Goal: Transaction & Acquisition: Purchase product/service

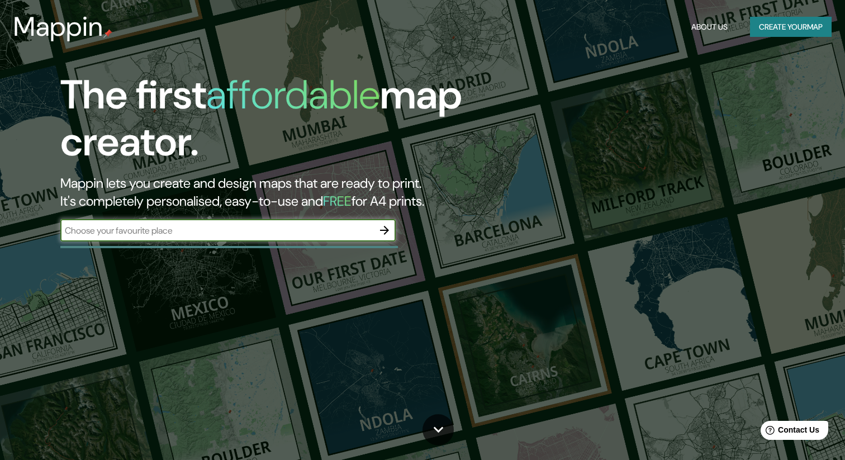
drag, startPoint x: 259, startPoint y: 227, endPoint x: 314, endPoint y: 251, distance: 59.8
click at [259, 227] on input "text" at bounding box center [216, 230] width 313 height 13
type input "ALTADENA"
click at [384, 232] on icon "button" at bounding box center [384, 230] width 9 height 9
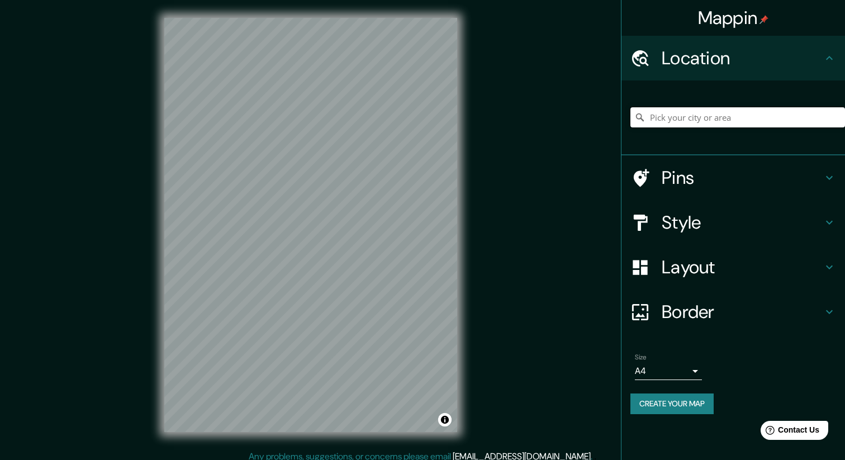
click at [706, 122] on input "Pick your city or area" at bounding box center [737, 117] width 215 height 20
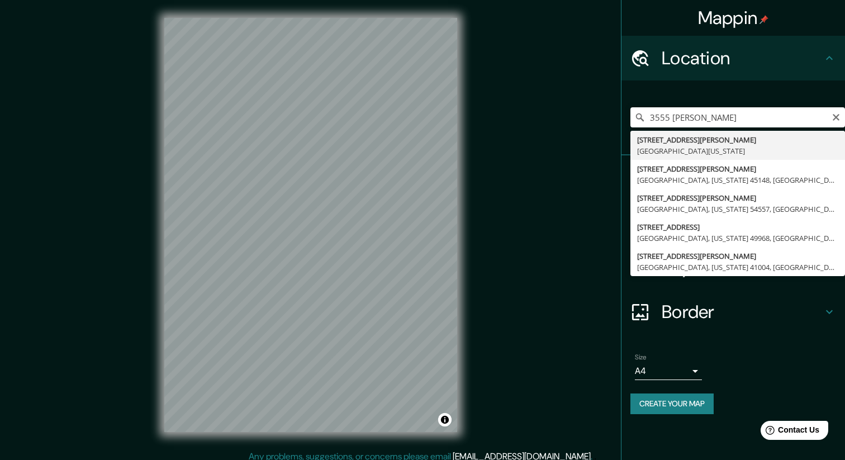
type input "3555 Chaney Trail, Altadena, California 91001, United States"
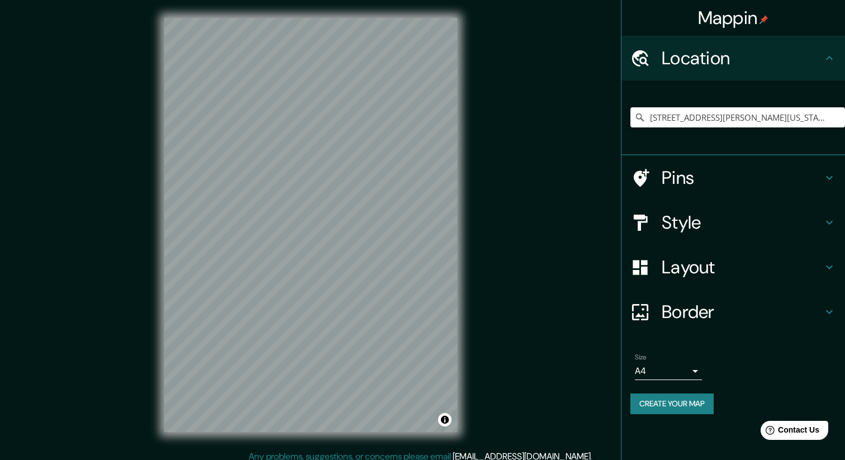
click at [653, 408] on button "Create your map" at bounding box center [671, 403] width 83 height 21
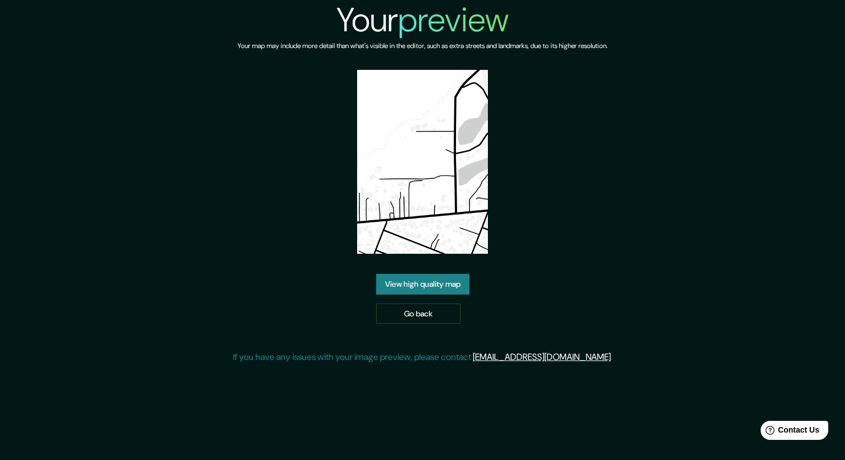
click at [444, 277] on link "View high quality map" at bounding box center [422, 284] width 93 height 21
